Goal: Transaction & Acquisition: Purchase product/service

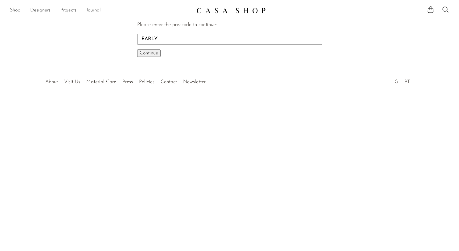
type input "EARLY"
click at [151, 52] on span "Continue" at bounding box center [149, 53] width 19 height 5
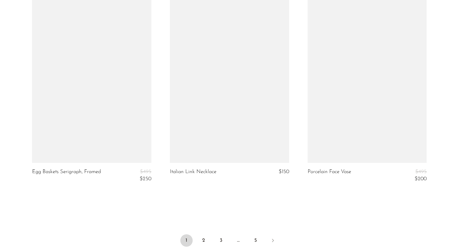
scroll to position [2228, 0]
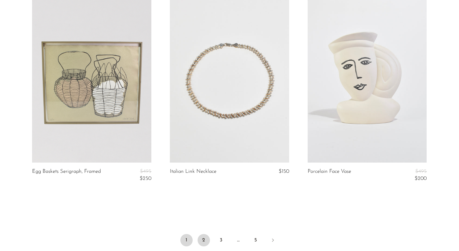
click at [202, 241] on link "2" at bounding box center [204, 240] width 12 height 12
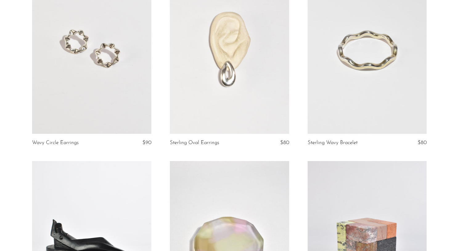
scroll to position [862, 0]
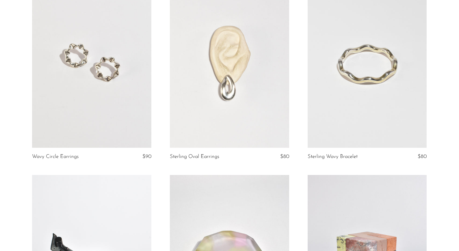
click at [338, 103] on link at bounding box center [367, 63] width 119 height 167
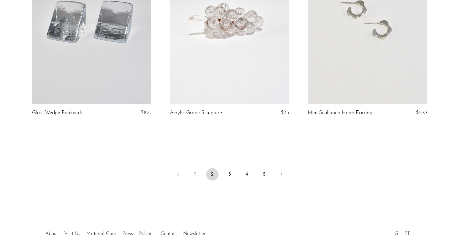
scroll to position [2280, 0]
click at [229, 175] on link "3" at bounding box center [230, 173] width 12 height 12
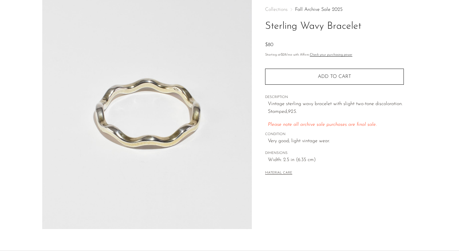
scroll to position [0, 0]
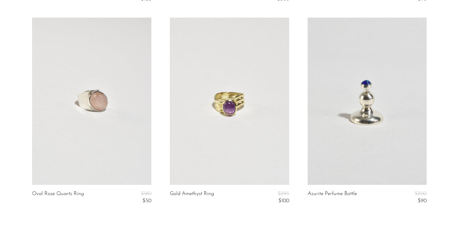
scroll to position [2312, 0]
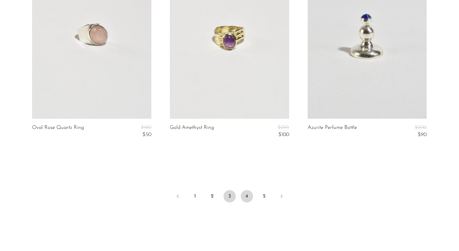
click at [247, 200] on link "4" at bounding box center [247, 196] width 12 height 12
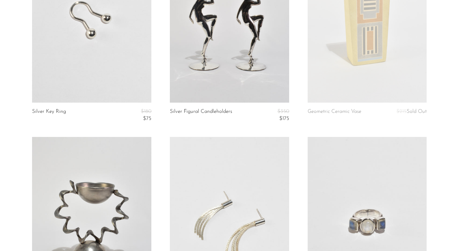
scroll to position [230, 0]
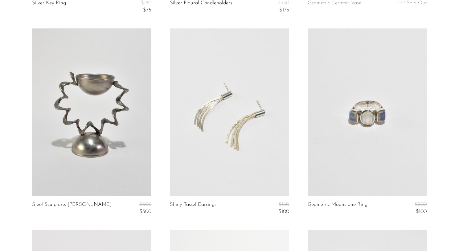
click at [231, 137] on link at bounding box center [229, 111] width 119 height 167
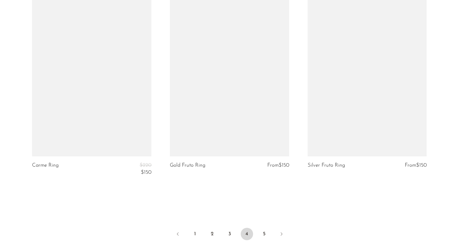
scroll to position [2294, 0]
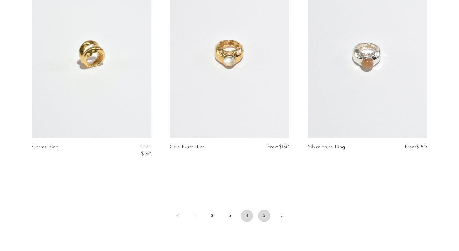
click at [265, 214] on link "5" at bounding box center [264, 215] width 12 height 12
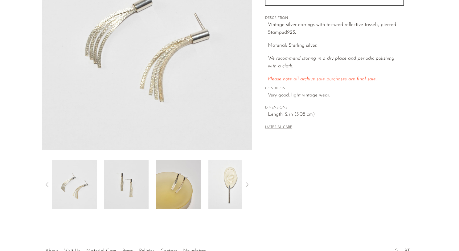
scroll to position [111, 0]
click at [224, 187] on img at bounding box center [231, 183] width 45 height 49
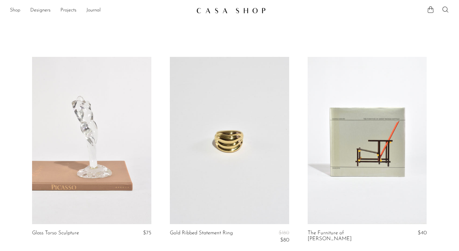
click at [14, 11] on link "Shop" at bounding box center [15, 10] width 10 height 8
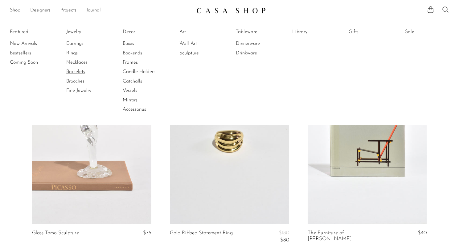
click at [77, 71] on link "Bracelets" at bounding box center [89, 71] width 46 height 7
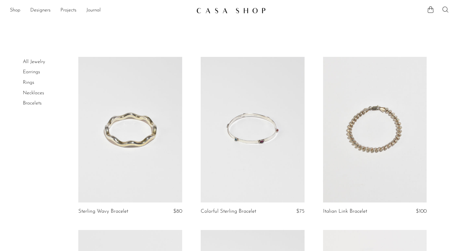
click at [445, 9] on icon at bounding box center [445, 9] width 7 height 7
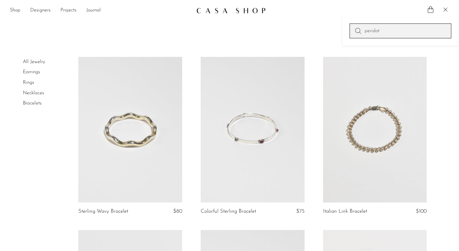
type input "peridot"
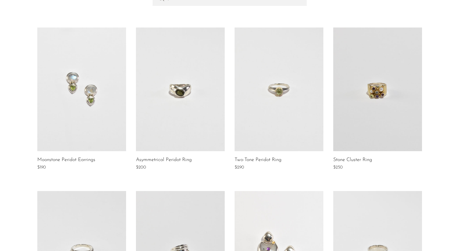
scroll to position [88, 0]
click at [281, 109] on link at bounding box center [279, 88] width 89 height 123
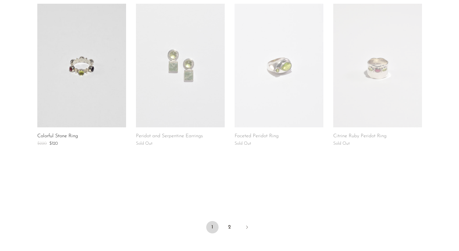
scroll to position [455, 0]
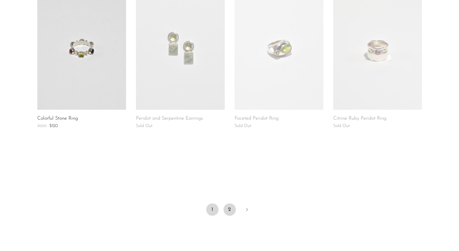
click at [228, 205] on link "2" at bounding box center [230, 209] width 12 height 12
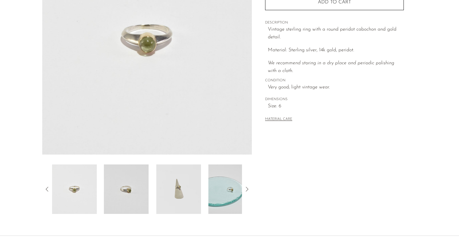
scroll to position [106, 0]
click at [128, 195] on img at bounding box center [126, 187] width 45 height 49
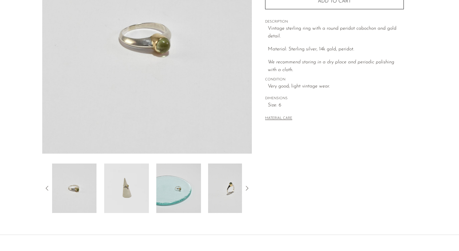
click at [176, 197] on img at bounding box center [178, 187] width 45 height 49
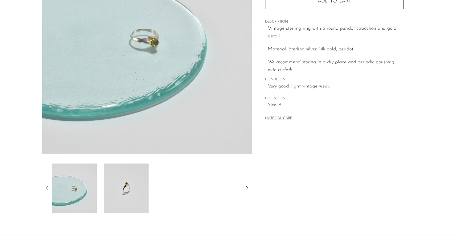
click at [197, 194] on div at bounding box center [147, 187] width 190 height 49
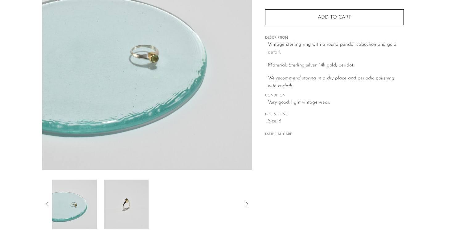
scroll to position [93, 0]
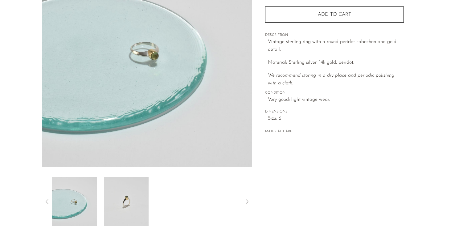
click at [73, 203] on img at bounding box center [74, 200] width 45 height 49
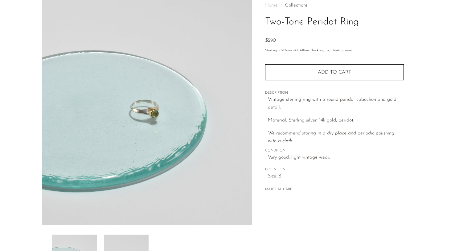
scroll to position [23, 0]
